Goal: Information Seeking & Learning: Understand process/instructions

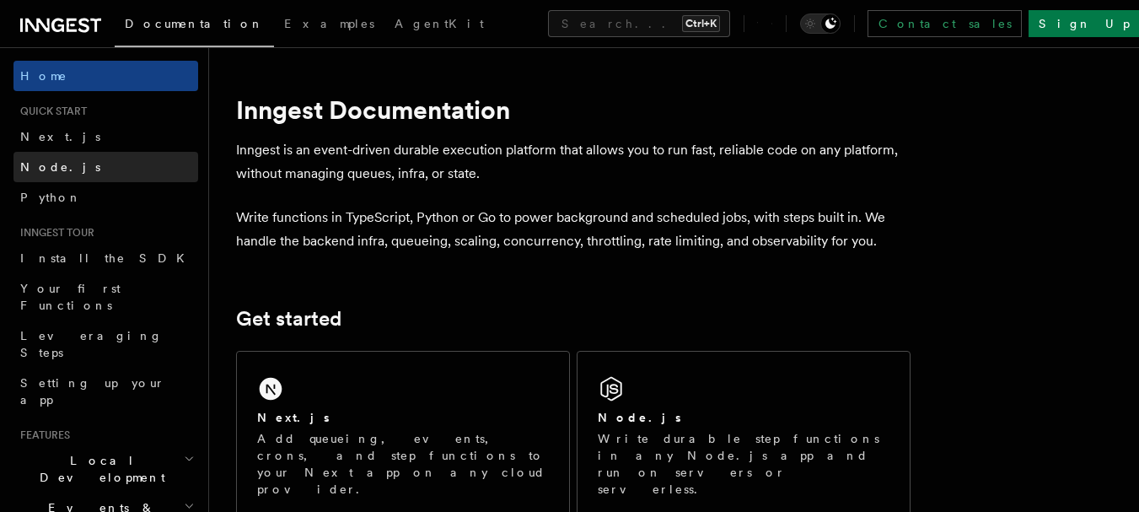
click at [61, 171] on span "Node.js" at bounding box center [60, 166] width 80 height 13
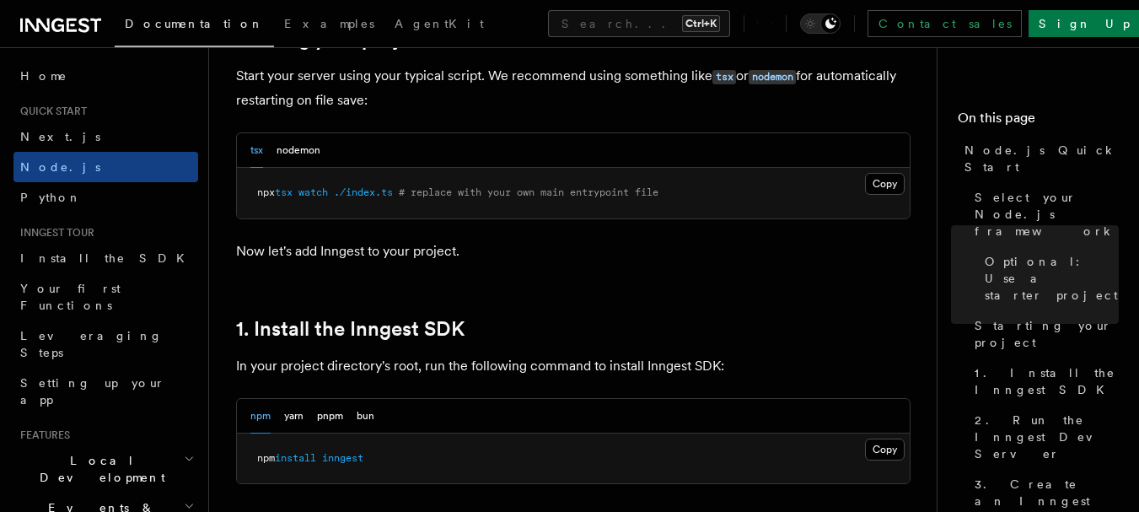
scroll to position [1012, 0]
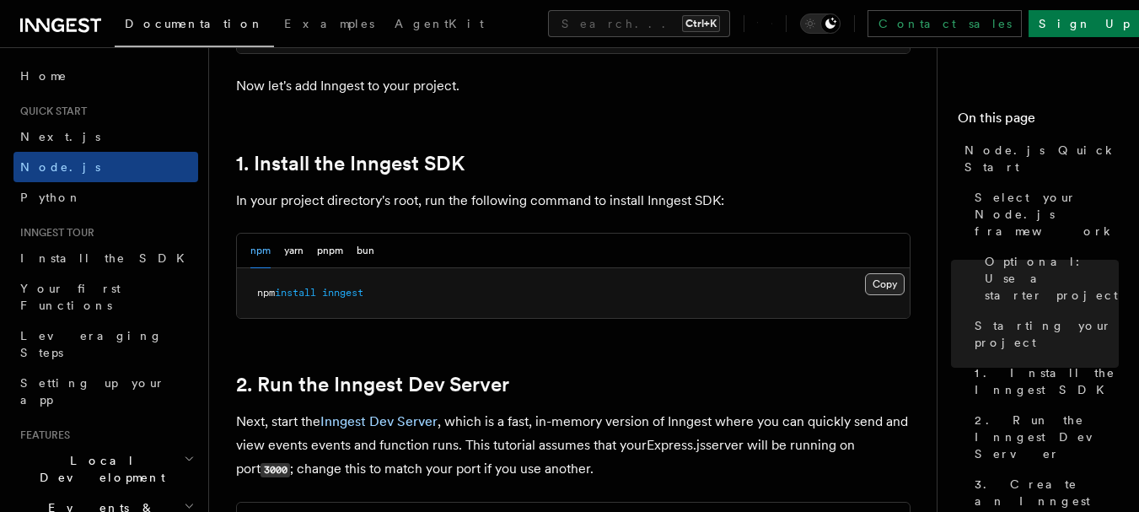
click at [884, 280] on button "Copy Copied" at bounding box center [885, 284] width 40 height 22
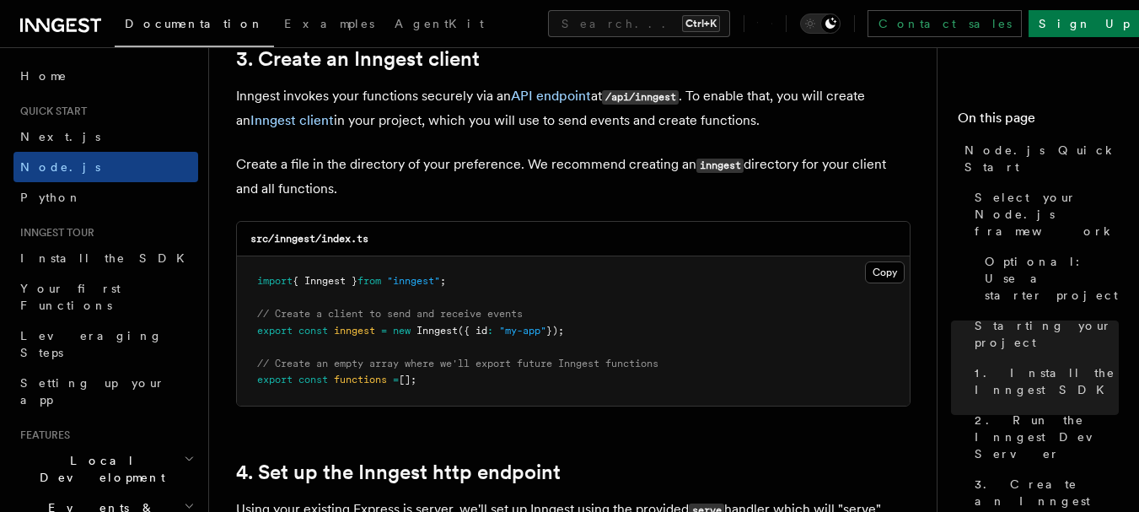
scroll to position [2193, 0]
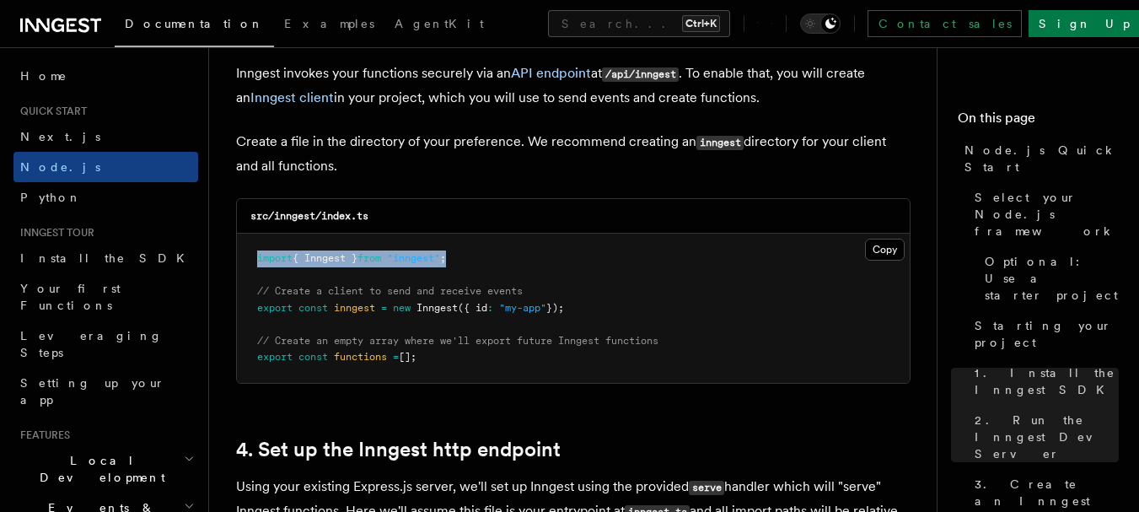
drag, startPoint x: 473, startPoint y: 256, endPoint x: 234, endPoint y: 255, distance: 238.7
drag, startPoint x: 468, startPoint y: 259, endPoint x: 247, endPoint y: 259, distance: 221.0
click at [247, 259] on pre "import { Inngest } from "inngest" ; // Create a client to send and receive even…" at bounding box center [573, 308] width 673 height 149
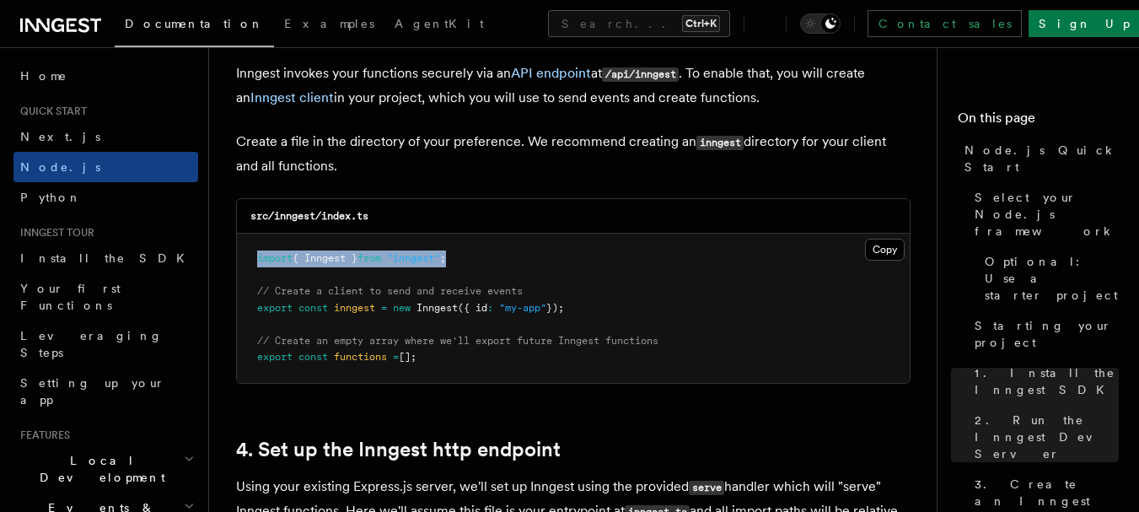
copy span "import { Inngest } from "inngest" ;"
drag, startPoint x: 588, startPoint y: 310, endPoint x: 256, endPoint y: 306, distance: 332.3
click at [256, 306] on pre "import { Inngest } from "inngest" ; // Create a client to send and receive even…" at bounding box center [573, 308] width 673 height 149
copy span "export const inngest = new Inngest ({ id : "my-app" });"
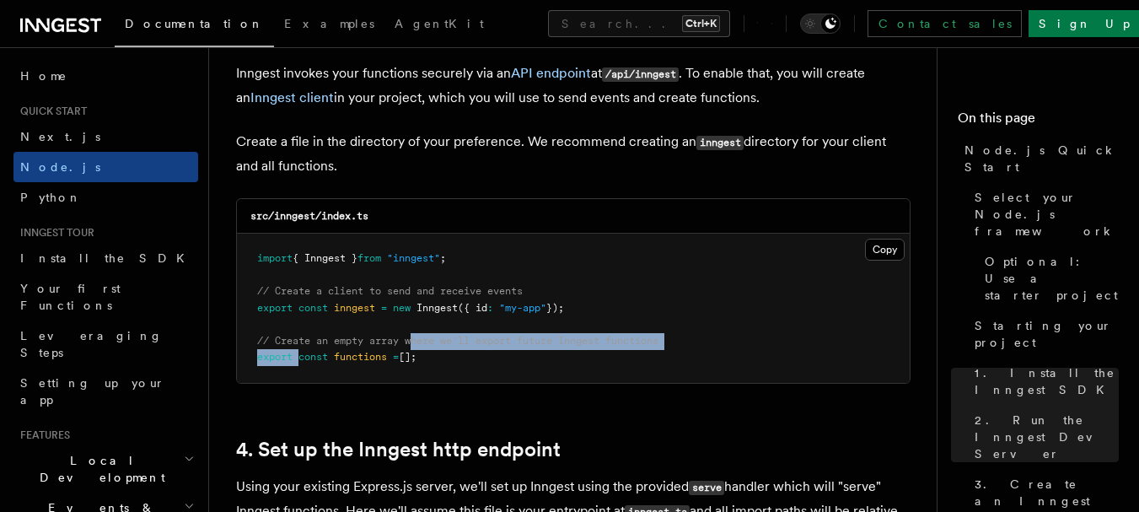
drag, startPoint x: 386, startPoint y: 339, endPoint x: 301, endPoint y: 351, distance: 86.0
click at [301, 351] on pre "import { Inngest } from "inngest" ; // Create a client to send and receive even…" at bounding box center [573, 308] width 673 height 149
drag, startPoint x: 388, startPoint y: 358, endPoint x: 245, endPoint y: 363, distance: 142.6
click at [245, 363] on pre "import { Inngest } from "inngest" ; // Create a client to send and receive even…" at bounding box center [573, 308] width 673 height 149
copy span "export const functions = [];"
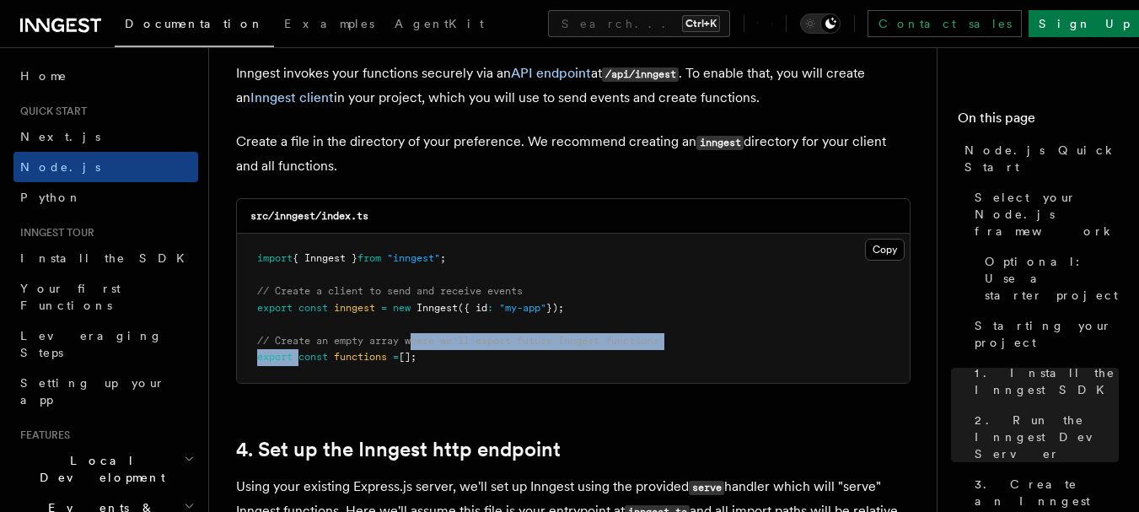
copy span "export const functions = [];"
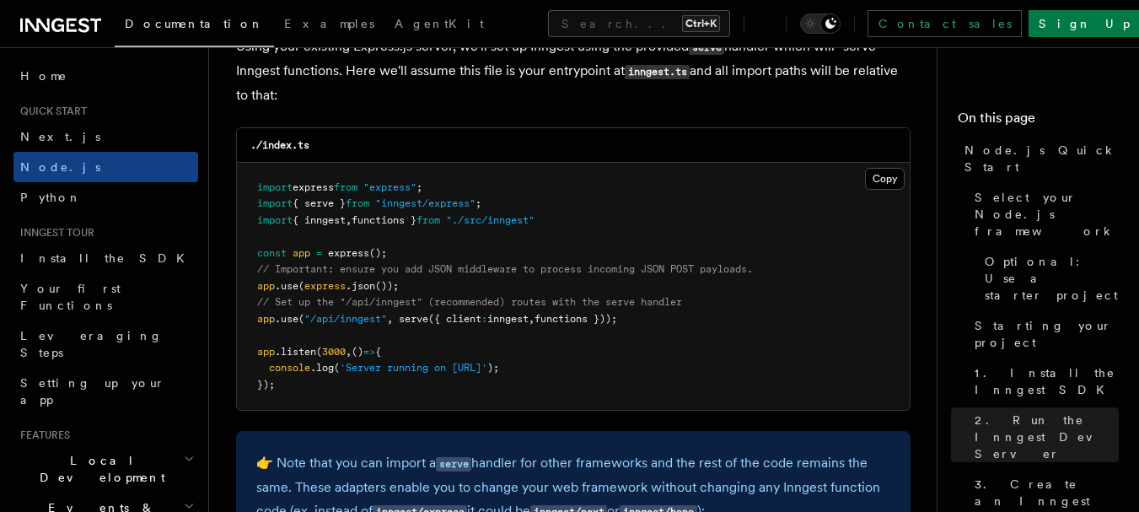
scroll to position [2699, 0]
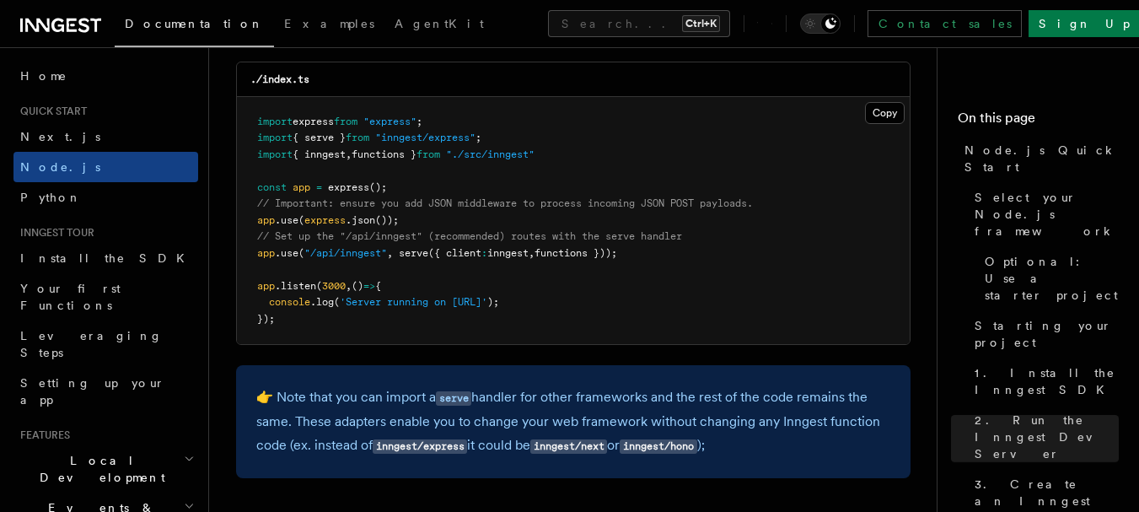
drag, startPoint x: 401, startPoint y: 250, endPoint x: 648, endPoint y: 255, distance: 247.2
click at [648, 255] on pre "import express from "express" ; import { serve } from "inngest/express" ; impor…" at bounding box center [573, 221] width 673 height 248
copy span "serve ({ client : inngest , functions }));"
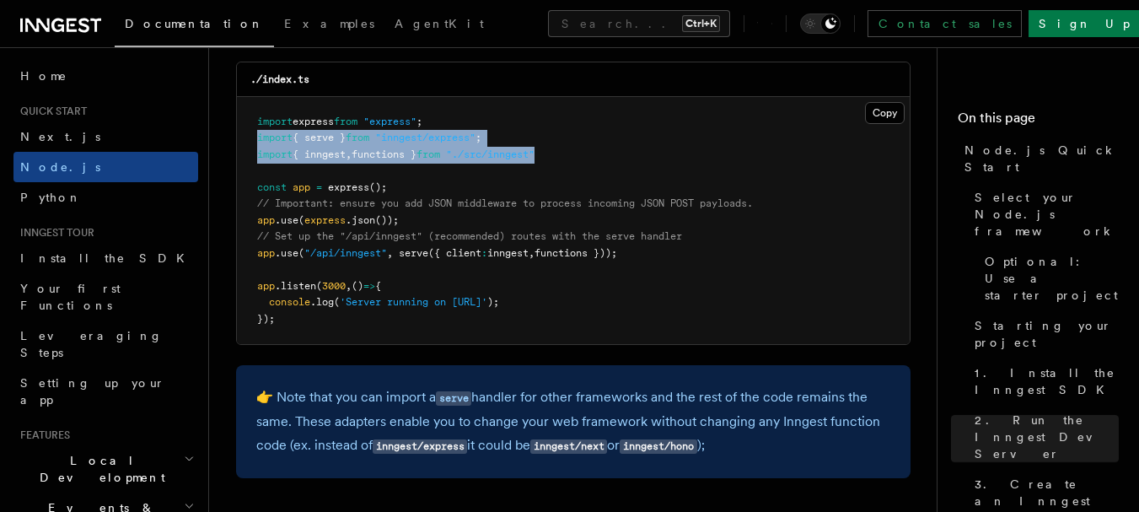
drag, startPoint x: 568, startPoint y: 156, endPoint x: 251, endPoint y: 144, distance: 317.3
click at [251, 144] on pre "import express from "express" ; import { serve } from "inngest/express" ; impor…" at bounding box center [573, 221] width 673 height 248
drag, startPoint x: 261, startPoint y: 137, endPoint x: 584, endPoint y: 159, distance: 323.7
click at [584, 159] on pre "import express from "express" ; import { serve } from "inngest/express" ; impor…" at bounding box center [573, 221] width 673 height 248
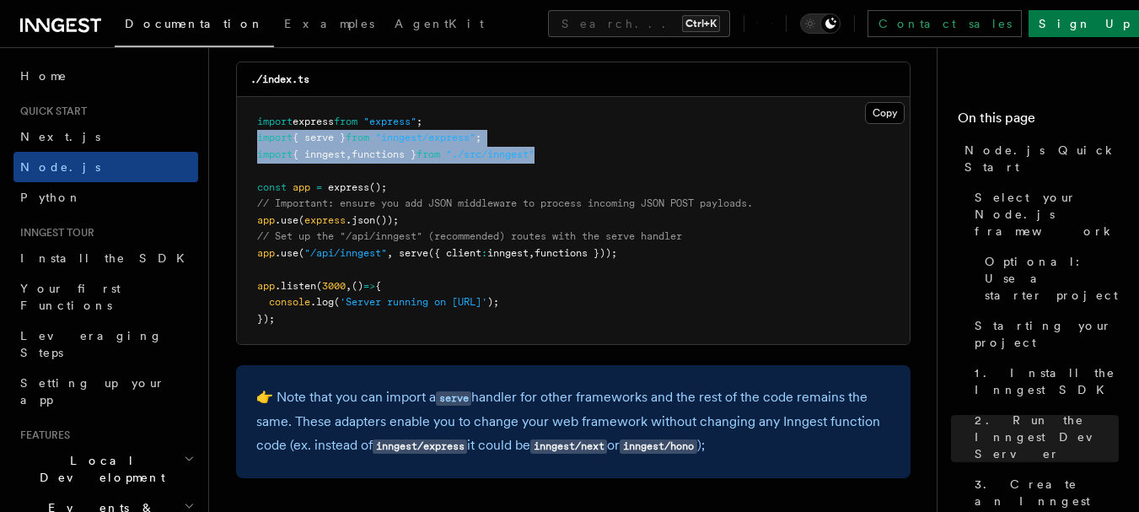
copy code "import { serve } from "inngest/express" ; import { inngest , functions } from "…"
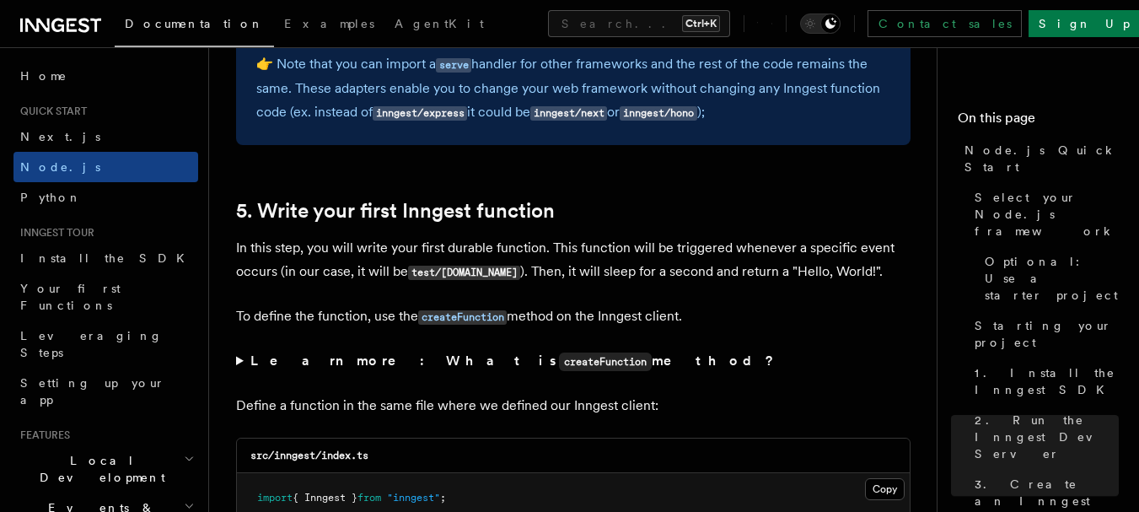
scroll to position [3036, 0]
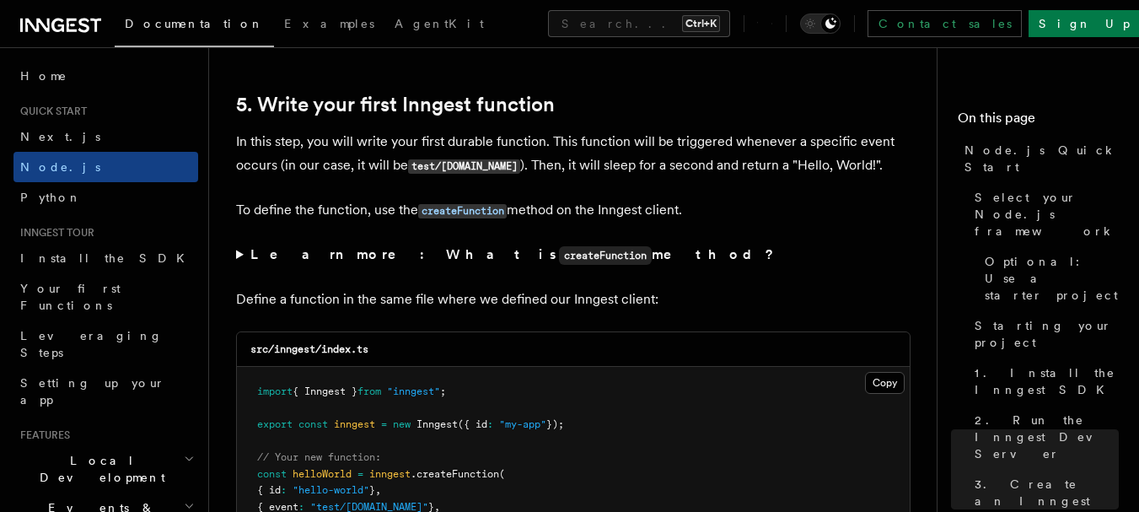
scroll to position [3458, 0]
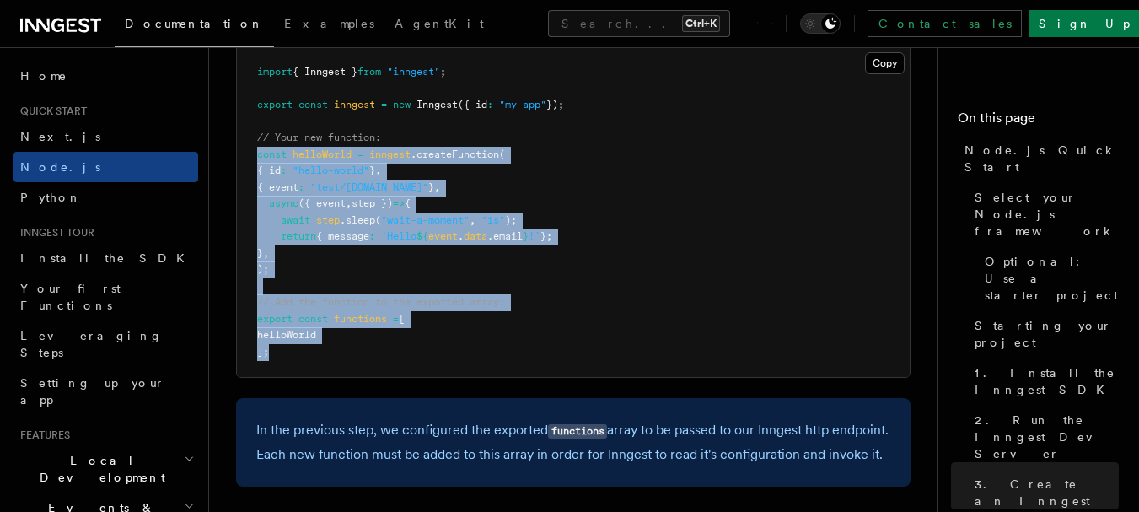
drag, startPoint x: 253, startPoint y: 154, endPoint x: 313, endPoint y: 353, distance: 207.9
click at [313, 353] on pre "import { Inngest } from "inngest" ; export const inngest = new Inngest ({ id : …" at bounding box center [573, 212] width 673 height 330
